Goal: Download file/media

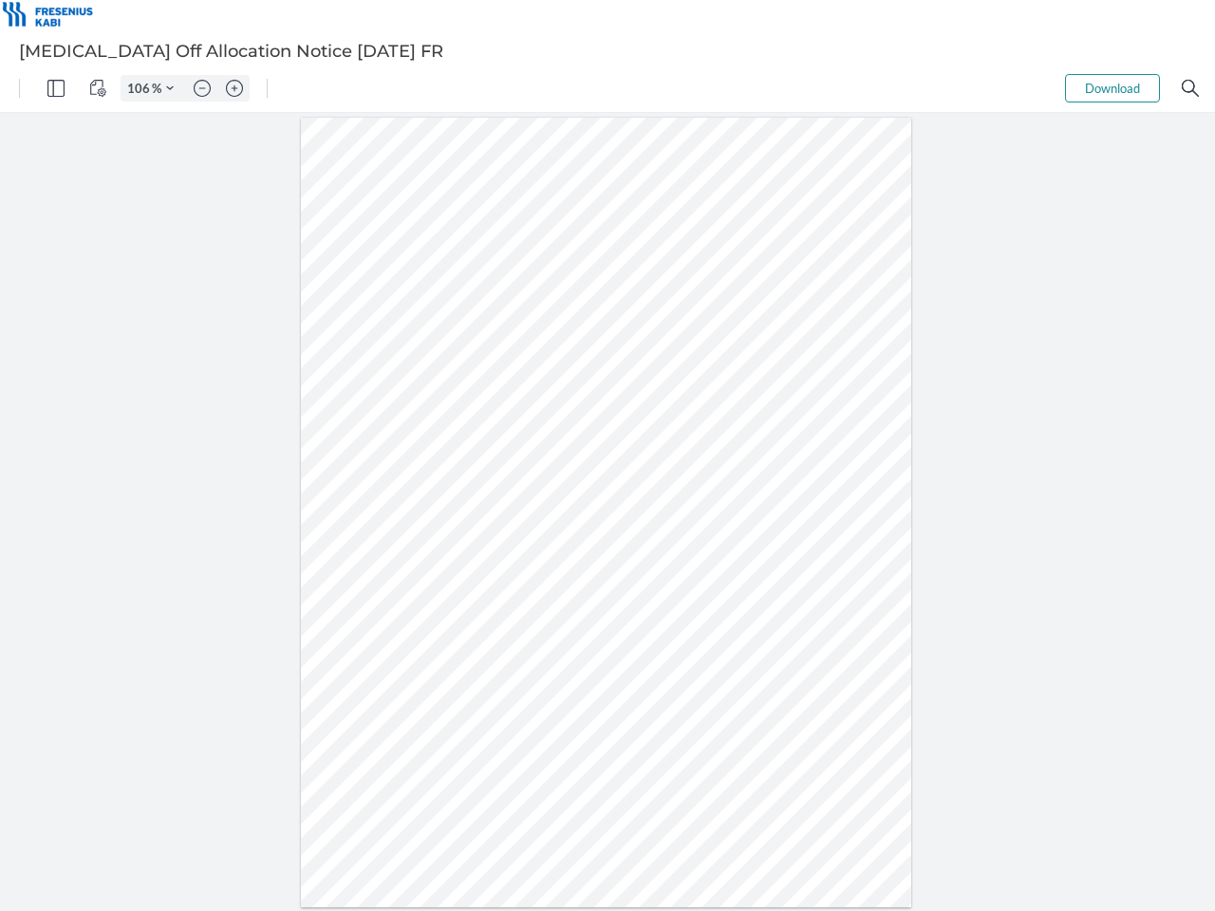
click at [56, 88] on img "Panel" at bounding box center [55, 88] width 17 height 17
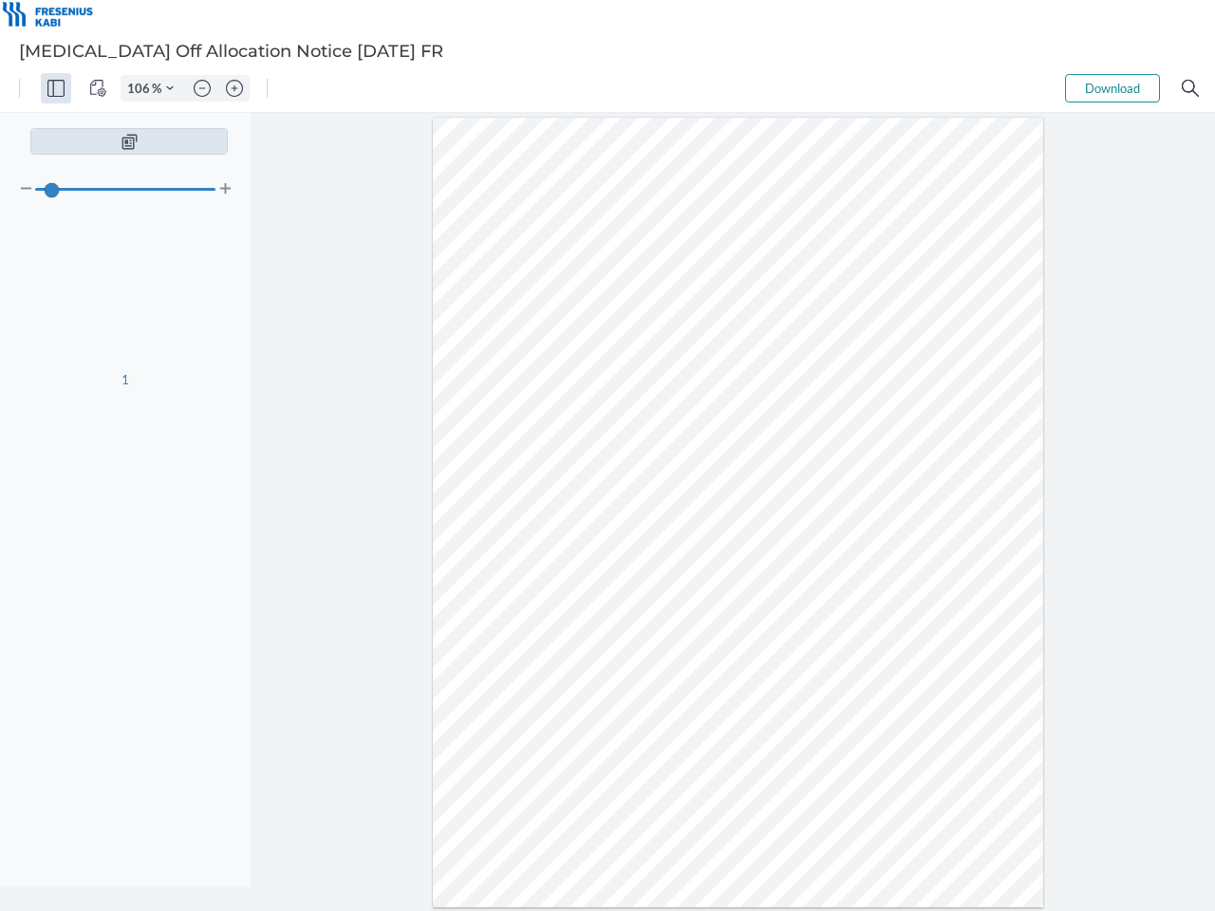
click at [98, 88] on img "View Controls" at bounding box center [97, 88] width 17 height 17
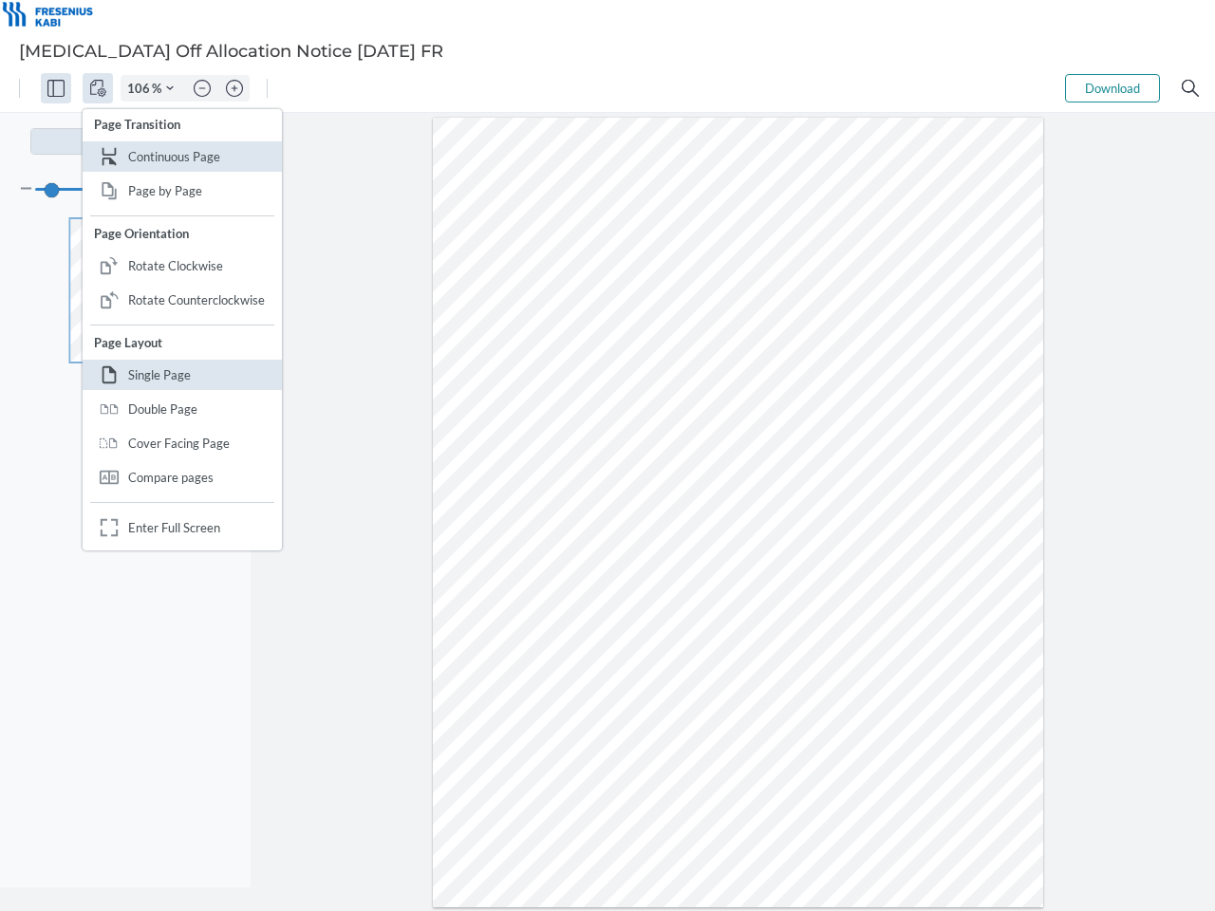
click at [141, 88] on input "106" at bounding box center [136, 88] width 30 height 17
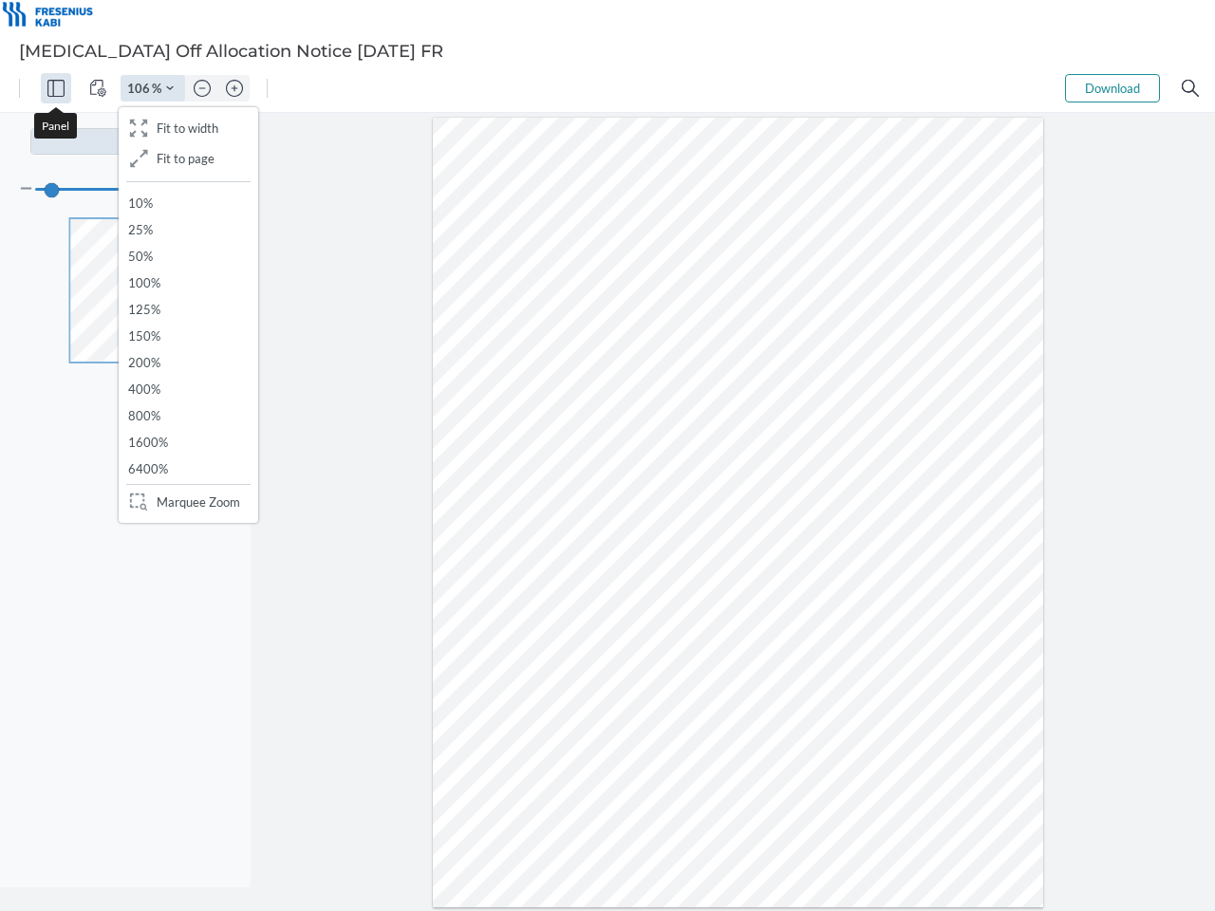
click at [170, 88] on img "Zoom Controls" at bounding box center [170, 88] width 8 height 8
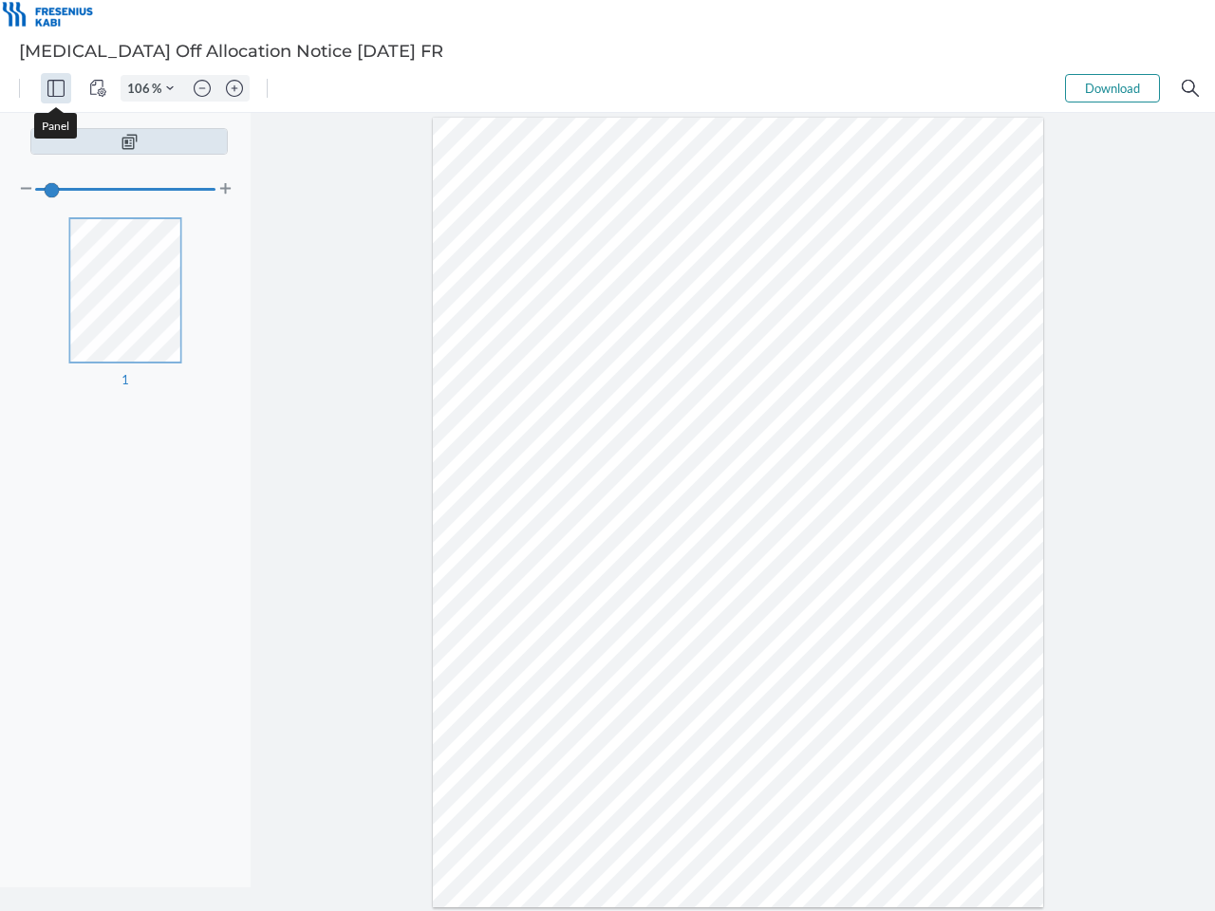
click at [202, 88] on img "Zoom out" at bounding box center [202, 88] width 17 height 17
click at [234, 88] on img "Zoom in" at bounding box center [234, 88] width 17 height 17
type input "106"
click at [1112, 88] on button "Download" at bounding box center [1112, 88] width 95 height 28
click at [1190, 88] on img "Search" at bounding box center [1190, 88] width 17 height 17
